Goal: Task Accomplishment & Management: Manage account settings

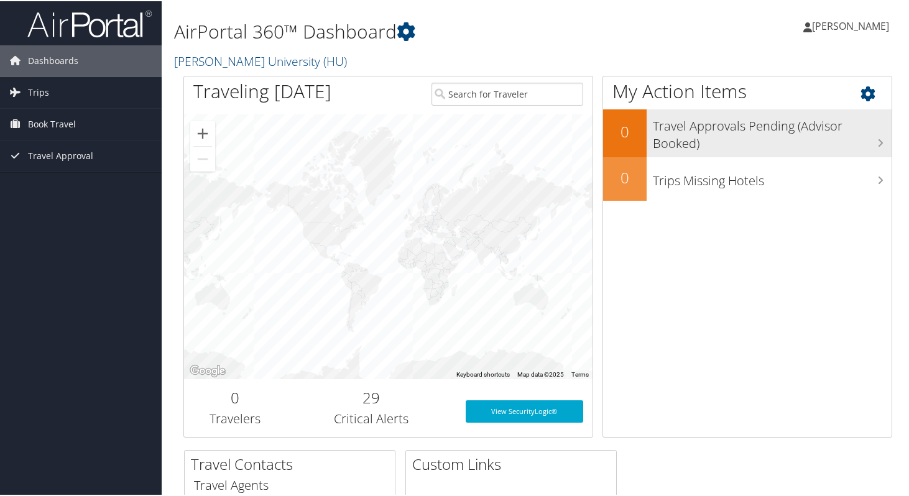
click at [764, 142] on h3 "Travel Approvals Pending (Advisor Booked)" at bounding box center [772, 130] width 239 height 41
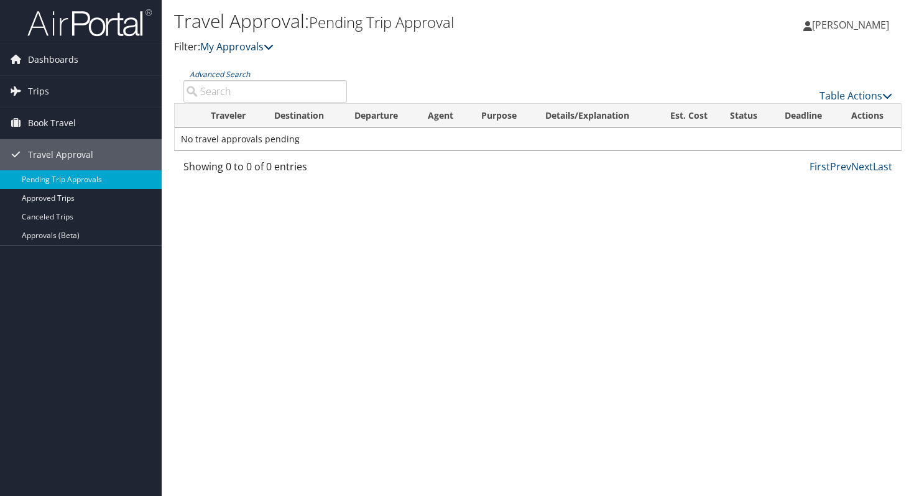
click at [234, 48] on link "My Approvals" at bounding box center [236, 47] width 73 height 14
click at [78, 198] on link "Approved Trips" at bounding box center [81, 198] width 162 height 19
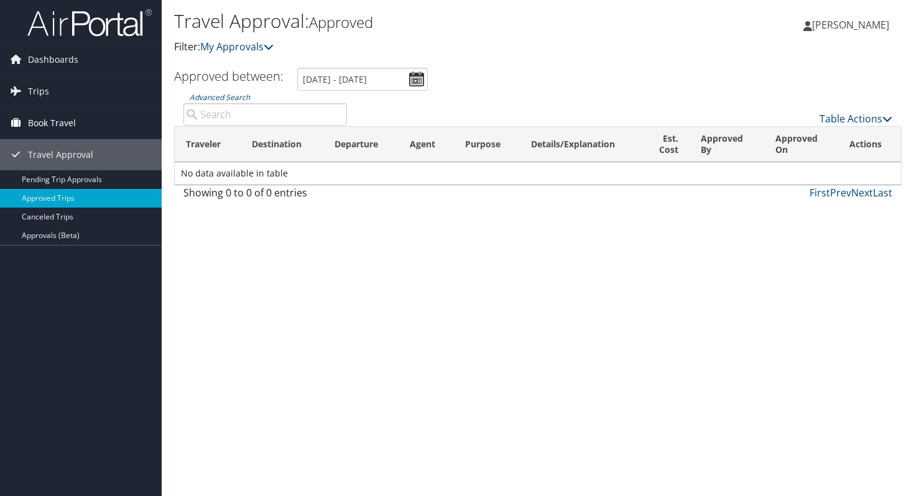
click at [53, 120] on span "Book Travel" at bounding box center [52, 123] width 48 height 31
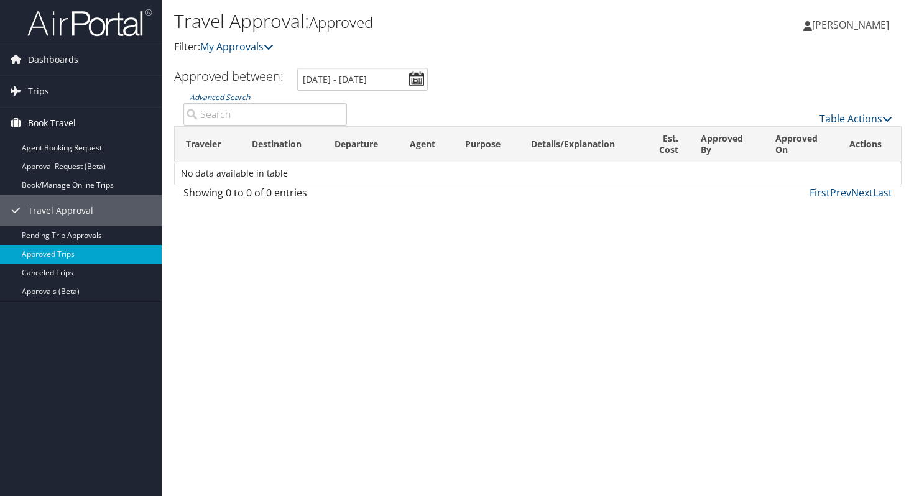
click at [49, 119] on span "Book Travel" at bounding box center [52, 123] width 48 height 31
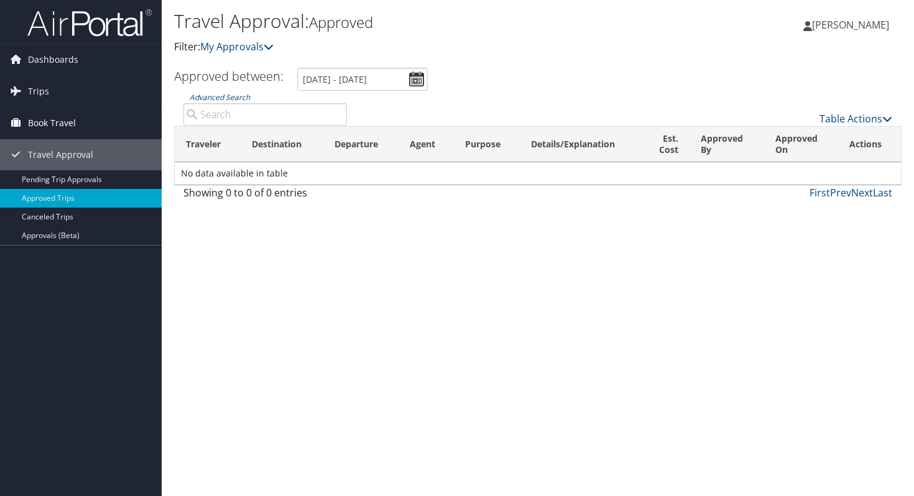
click at [49, 119] on span "Book Travel" at bounding box center [52, 123] width 48 height 31
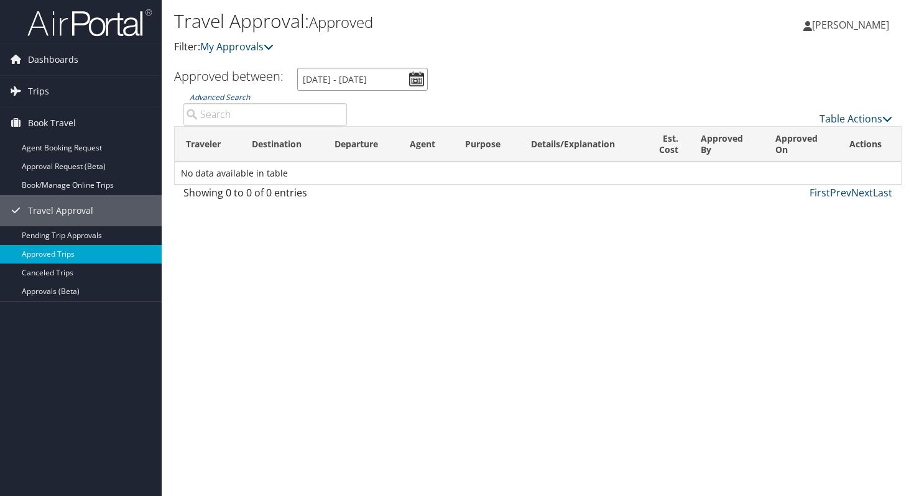
click at [415, 81] on input "9/2/2025 - 10/2/2025" at bounding box center [362, 79] width 131 height 23
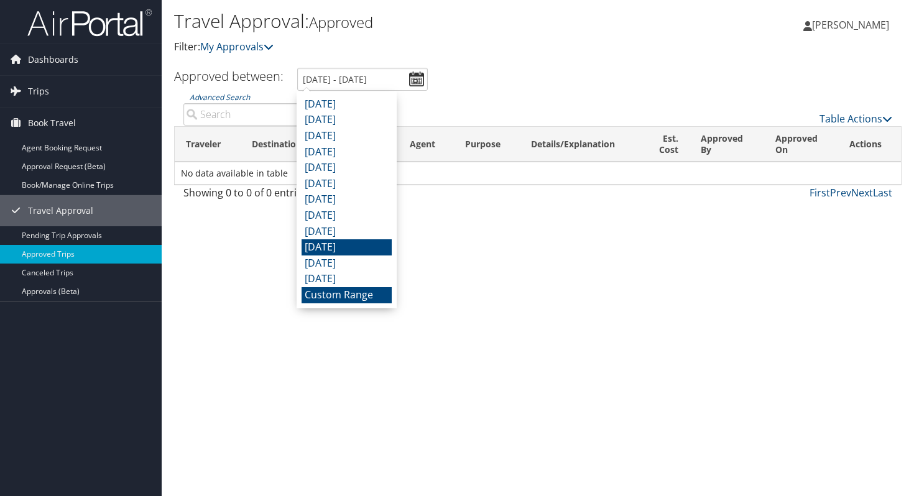
click at [335, 251] on li "December 2024" at bounding box center [346, 247] width 90 height 16
click at [406, 79] on input "12/1/2024 - 12/31/2024" at bounding box center [362, 79] width 131 height 23
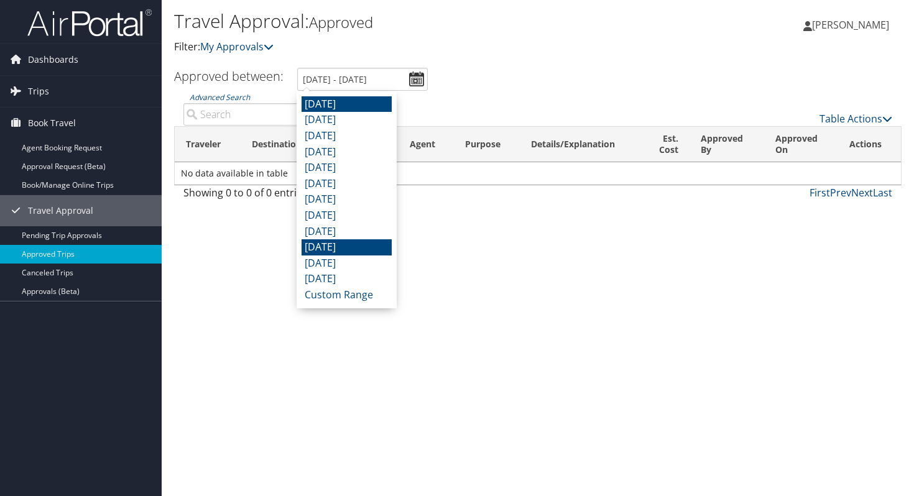
click at [365, 104] on li "September 2025" at bounding box center [346, 104] width 90 height 16
type input "9/1/2025 - 9/30/2025"
